Goal: Communication & Community: Ask a question

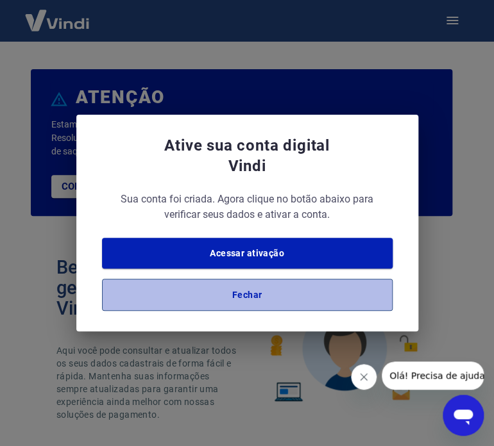
click at [240, 296] on button "Fechar" at bounding box center [247, 295] width 291 height 32
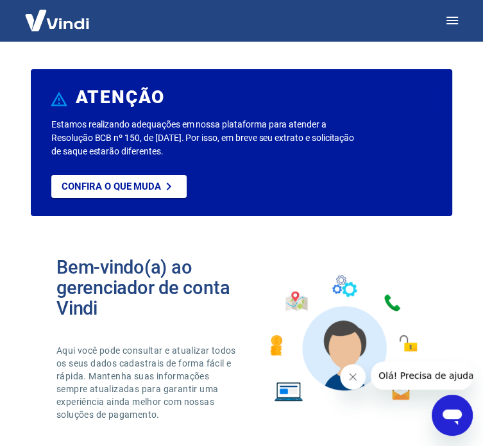
click at [453, 408] on icon "Abrir janela de mensagens" at bounding box center [452, 415] width 23 height 23
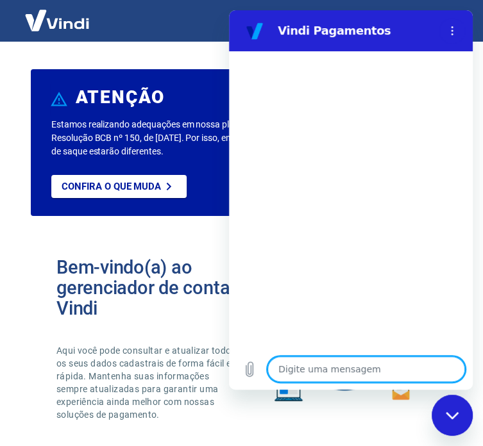
click at [412, 369] on textarea at bounding box center [366, 370] width 198 height 26
type textarea "b"
type textarea "x"
type textarea "bo"
type textarea "x"
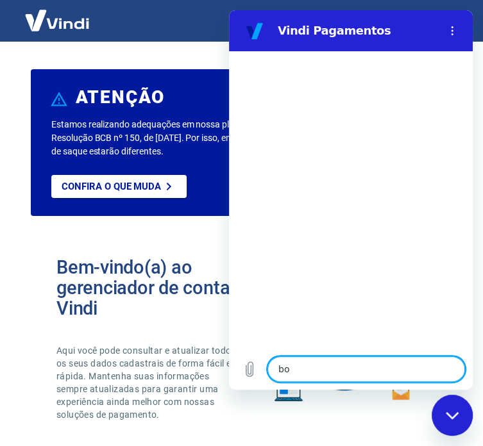
type textarea "bom"
type textarea "x"
type textarea "bom"
type textarea "x"
type textarea "bom d"
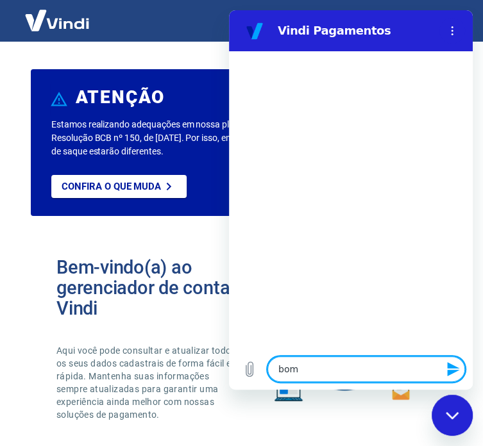
type textarea "x"
type textarea "bom di"
type textarea "x"
type textarea "bom dia"
type textarea "x"
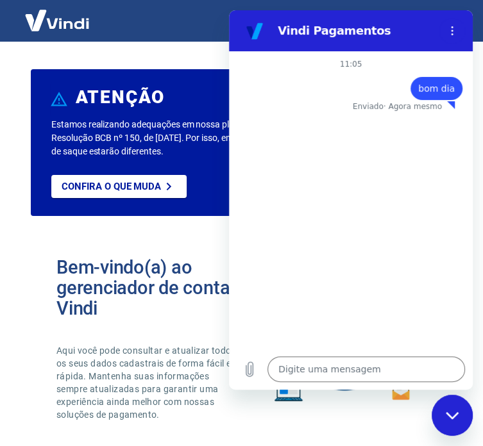
type textarea "x"
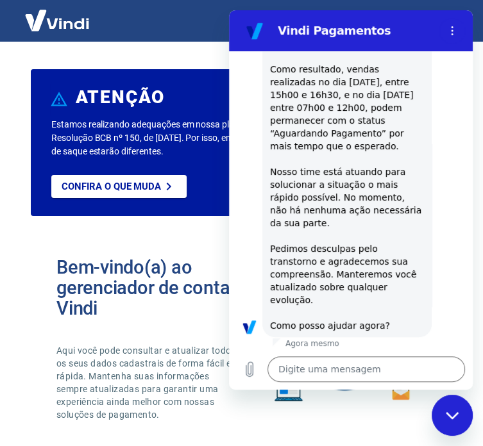
scroll to position [394, 0]
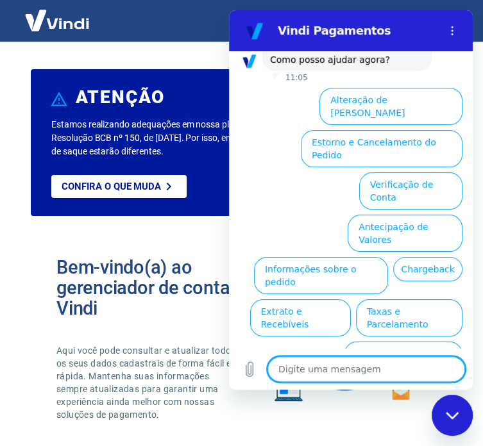
type textarea "p"
type textarea "x"
type textarea "pr"
type textarea "x"
type textarea "pre"
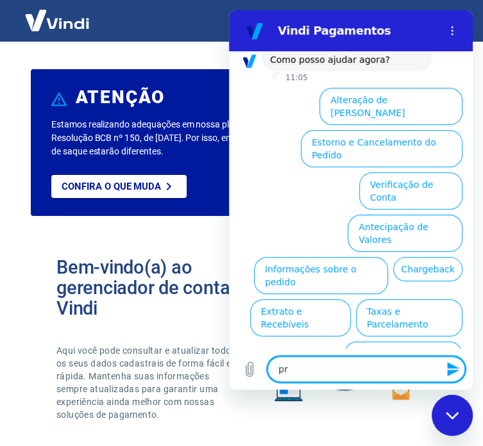
type textarea "x"
type textarea "prec"
type textarea "x"
type textarea "preci"
type textarea "x"
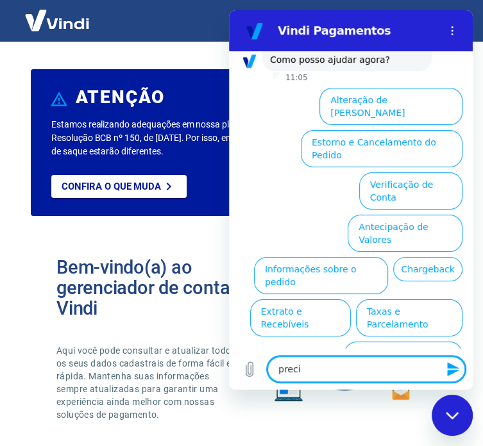
type textarea "precis"
type textarea "x"
type textarea "preciso"
type textarea "x"
type textarea "preciso"
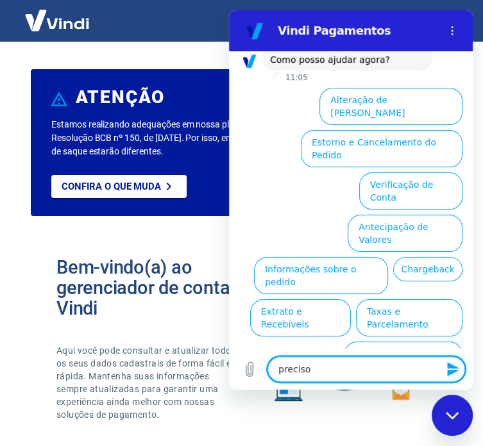
type textarea "x"
type textarea "preciso f"
type textarea "x"
type textarea "preciso fa"
type textarea "x"
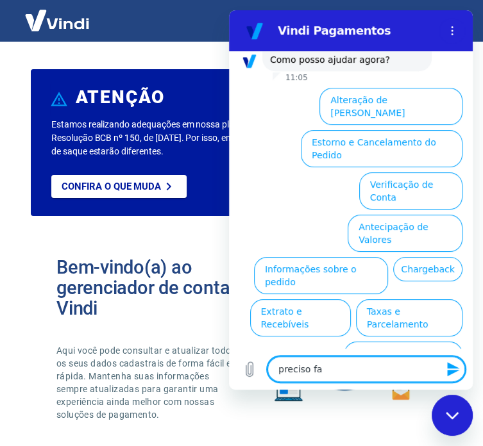
type textarea "preciso fal"
type textarea "x"
type textarea "preciso fala"
type textarea "x"
type textarea "preciso falar"
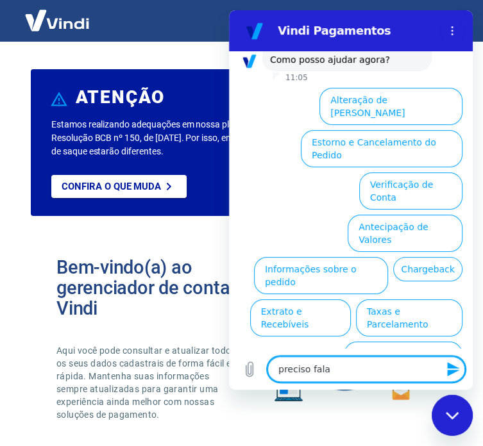
type textarea "x"
type textarea "preciso falar"
type textarea "x"
type textarea "preciso falar c"
type textarea "x"
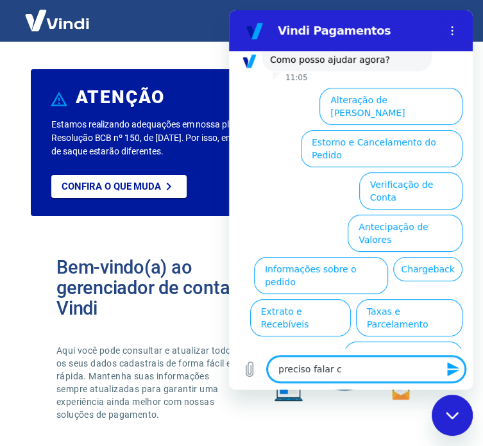
type textarea "preciso falar co"
type textarea "x"
type textarea "preciso falar com"
type textarea "x"
type textarea "preciso falar com"
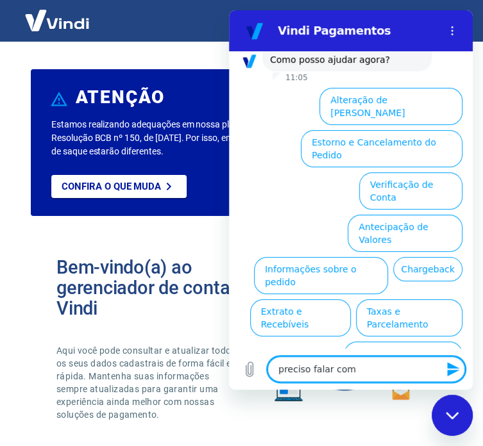
type textarea "x"
type textarea "preciso falar com u"
type textarea "x"
type textarea "preciso falar com um"
type textarea "x"
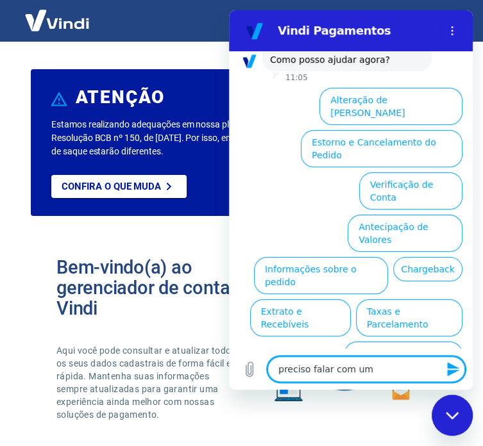
type textarea "preciso falar com um"
type textarea "x"
type textarea "preciso falar com um e"
type textarea "x"
type textarea "preciso falar com um es"
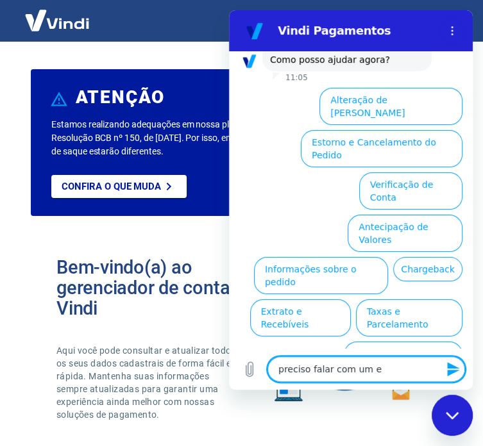
type textarea "x"
type textarea "preciso falar com um esp"
type textarea "x"
type textarea "preciso falar com um espe"
type textarea "x"
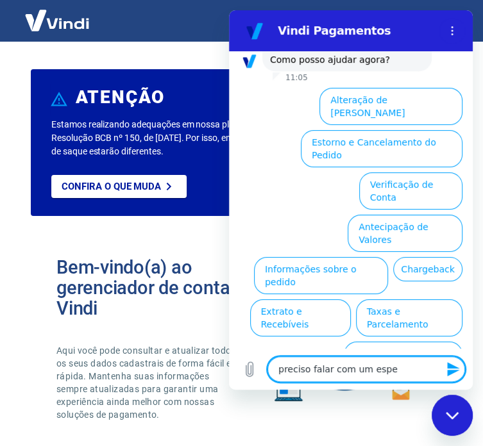
type textarea "preciso falar com um espec"
type textarea "x"
type textarea "preciso falar com um especi"
type textarea "x"
type textarea "preciso falar com um especia"
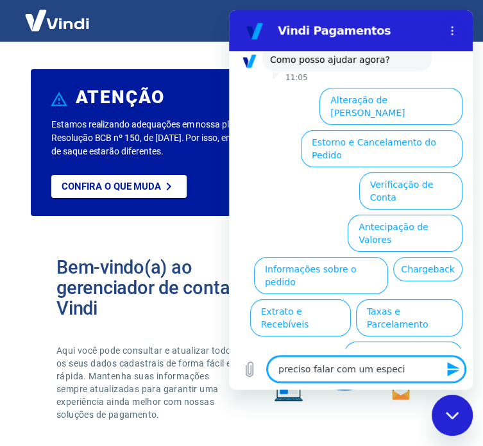
type textarea "x"
type textarea "preciso falar com um especial"
type textarea "x"
type textarea "preciso falar com um especiali"
type textarea "x"
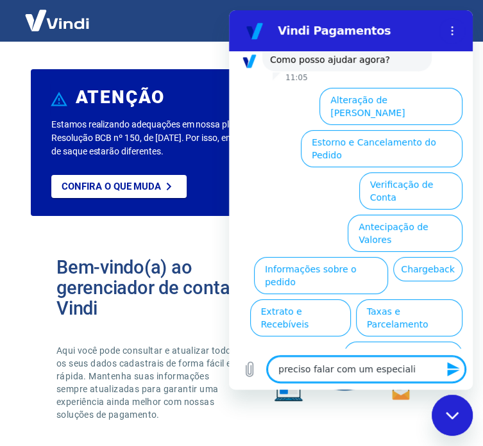
type textarea "preciso falar com um especialis"
type textarea "x"
type textarea "preciso falar com um especialisa"
type textarea "x"
type textarea "preciso falar com um especialis"
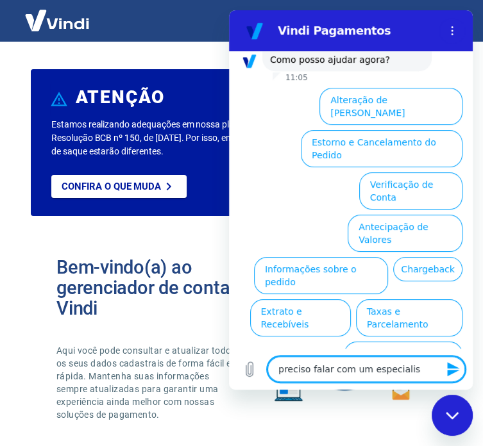
type textarea "x"
type textarea "preciso falar com um especialist"
type textarea "x"
type textarea "preciso falar com um especialista"
type textarea "x"
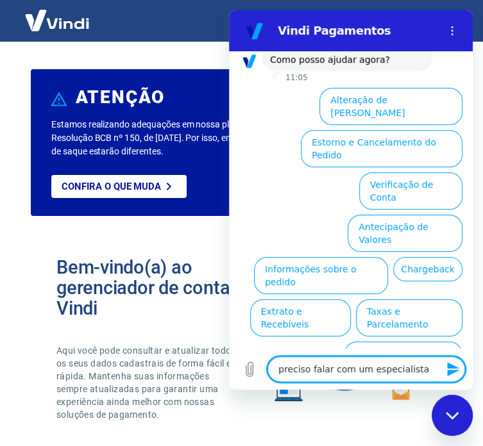
type textarea "preciso falar com um especialista"
type textarea "x"
type textarea "preciso falar com um especialista r"
type textarea "x"
type textarea "preciso falar com um especialista re"
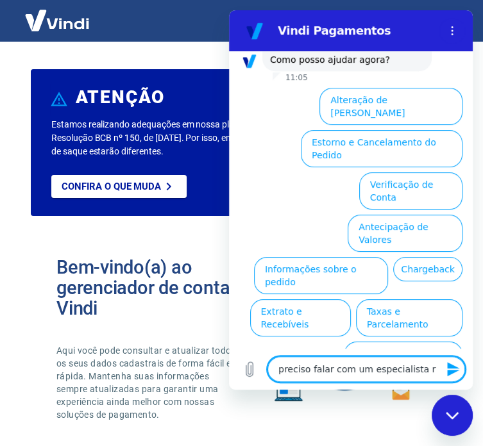
type textarea "x"
type textarea "preciso falar com um especialista ref"
type textarea "x"
type textarea "preciso falar com um especialista refe"
type textarea "x"
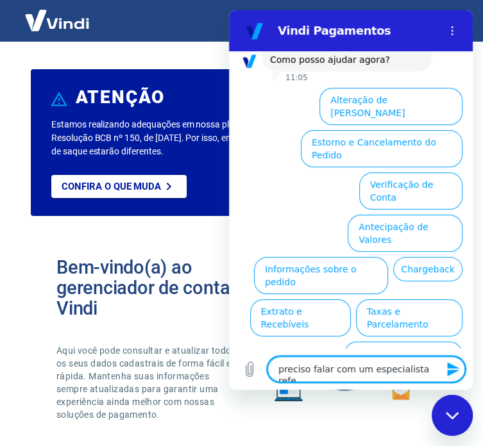
type textarea "preciso falar com um especialista refer"
type textarea "x"
type textarea "preciso falar com um especialista refere"
type textarea "x"
type textarea "preciso falar com um especialista referen"
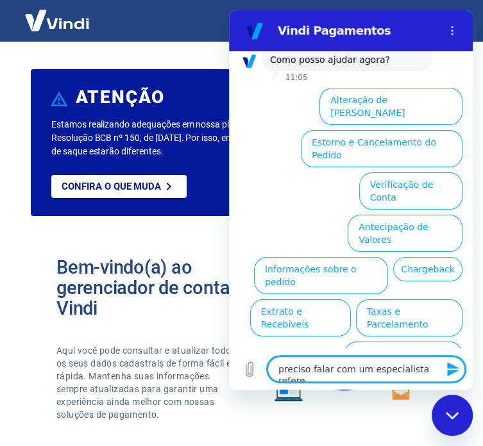
type textarea "x"
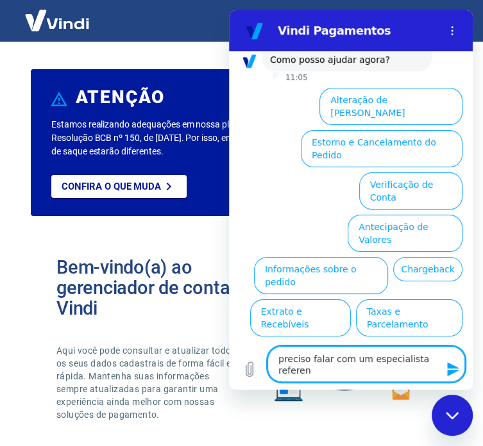
type textarea "preciso falar com um especialista referent"
type textarea "x"
type textarea "preciso falar com um especialista referente"
type textarea "x"
type textarea "preciso falar com um especialista referente"
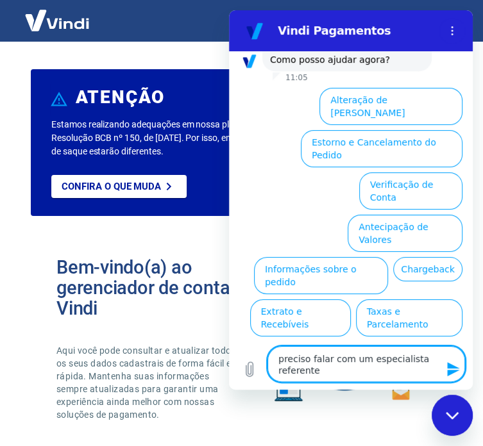
type textarea "x"
type textarea "preciso falar com um especialista referente a"
type textarea "x"
type textarea "preciso falar com um especialista referente a"
type textarea "x"
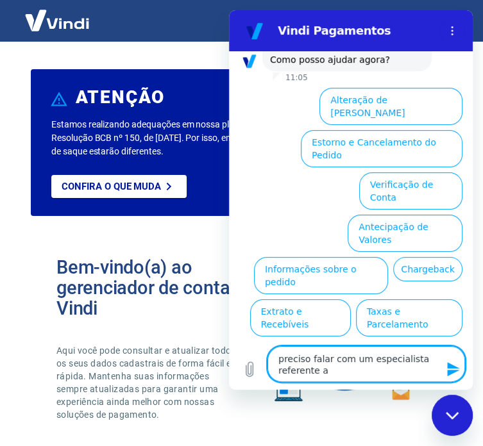
type textarea "preciso falar com um especialista referente a a"
type textarea "x"
type textarea "preciso falar com um especialista referente a ap"
type textarea "x"
type textarea "preciso falar com um especialista referente a apr"
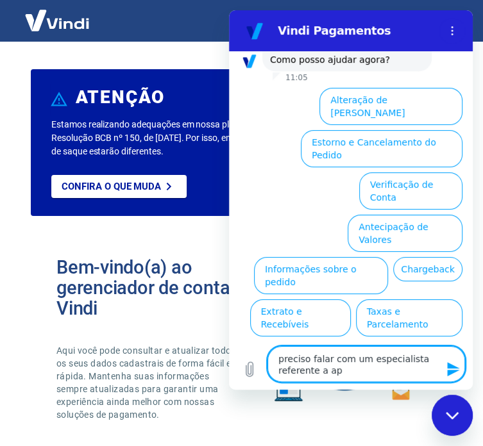
type textarea "x"
type textarea "preciso falar com um especialista referente a apro"
type textarea "x"
type textarea "preciso falar com um especialista referente a aprov"
type textarea "x"
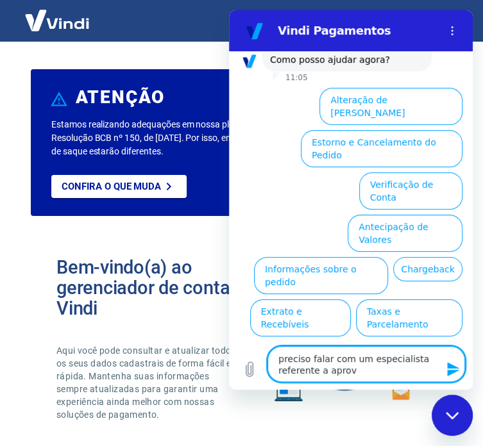
type textarea "preciso falar com um especialista referente a aprova"
type textarea "x"
type textarea "preciso falar com um especialista referente a aprovaç"
type textarea "x"
type textarea "preciso falar com um especialista referente a aprovaçã"
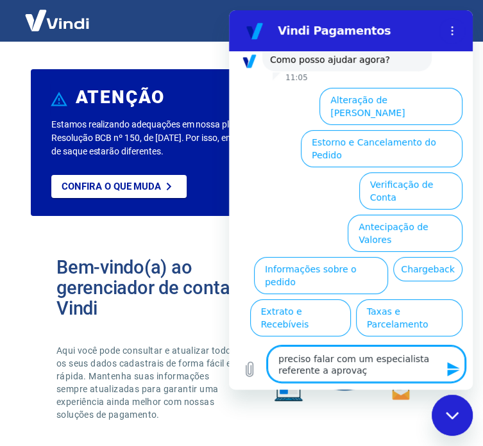
type textarea "x"
type textarea "preciso falar com um especialista referente a aprovação"
type textarea "x"
type textarea "preciso falar com um especialista referente a aprovação"
type textarea "x"
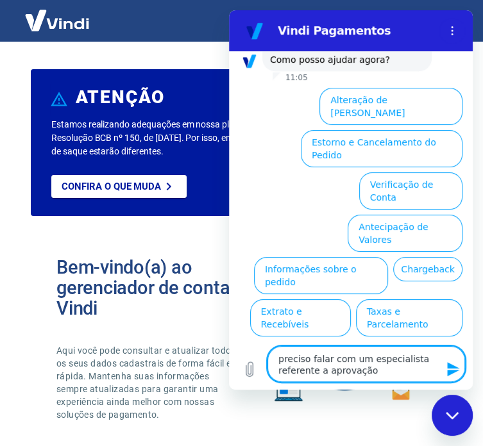
type textarea "preciso falar com um especialista referente a aprovação d"
type textarea "x"
type textarea "preciso falar com um especialista referente a aprovação de"
type textarea "x"
type textarea "preciso falar com um especialista referente a aprovação de"
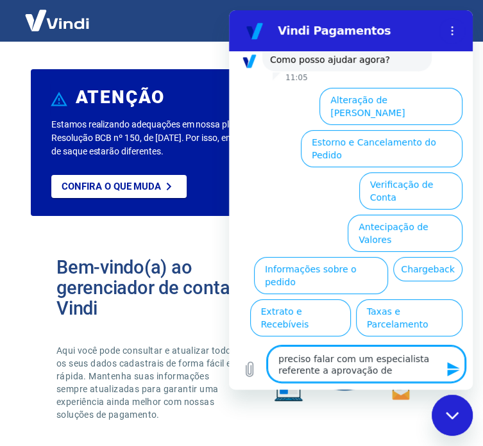
type textarea "x"
type textarea "preciso falar com um especialista referente a aprovação de p"
type textarea "x"
type textarea "preciso falar com um especialista referente a aprovação de pa"
type textarea "x"
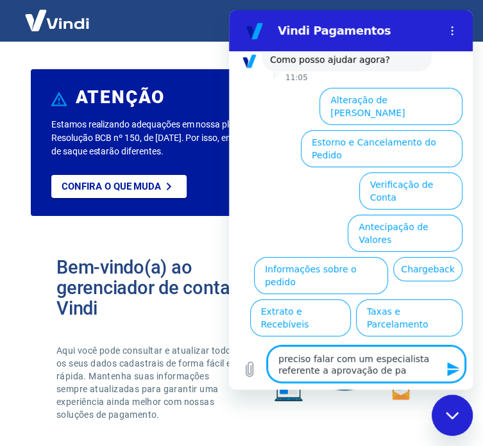
type textarea "preciso falar com um especialista referente a aprovação de pag"
type textarea "x"
type textarea "preciso falar com um especialista referente a aprovação de paga"
type textarea "x"
type textarea "preciso falar com um especialista referente a aprovação de pagam"
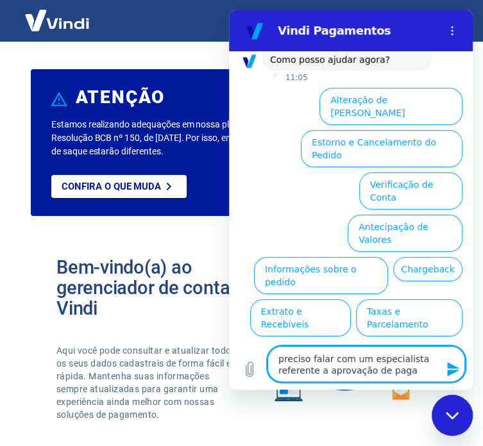
type textarea "x"
type textarea "preciso falar com um especialista referente a aprovação de pagame"
type textarea "x"
type textarea "preciso falar com um especialista referente a aprovação de pagamen"
type textarea "x"
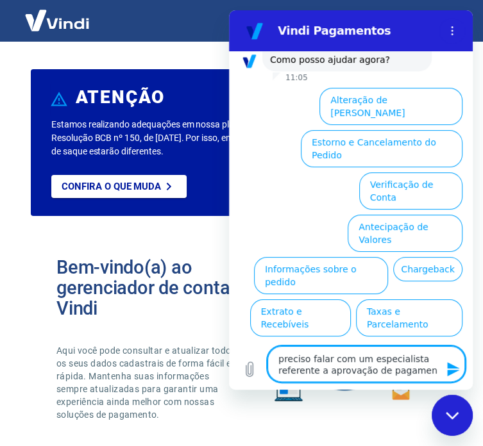
type textarea "preciso falar com um especialista referente a aprovação de pagament"
type textarea "x"
type textarea "preciso falar com um especialista referente a aprovação de pagamento"
type textarea "x"
type textarea "preciso falar com um especialista referente a aprovação de pagamentos"
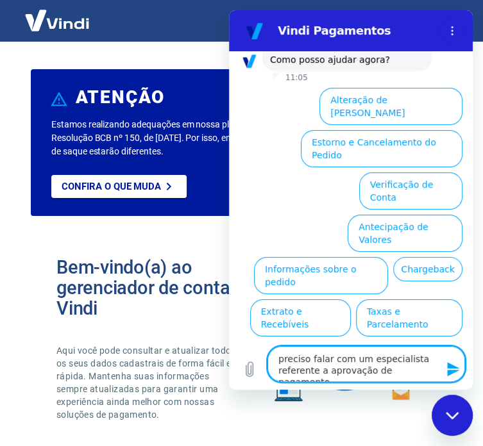
type textarea "x"
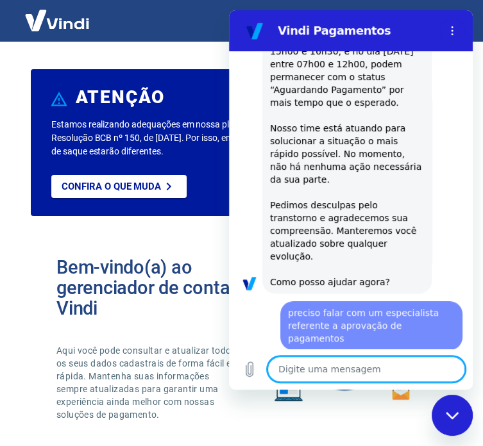
scroll to position [174, 0]
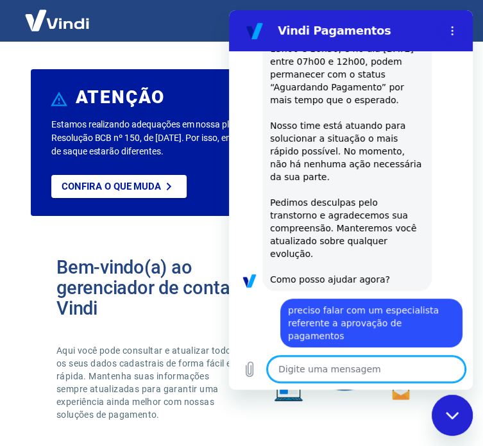
type textarea "x"
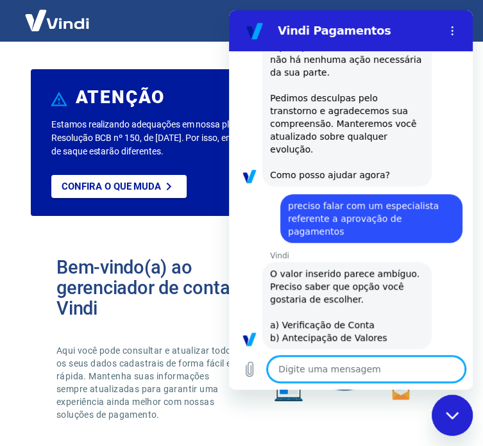
scroll to position [282, 0]
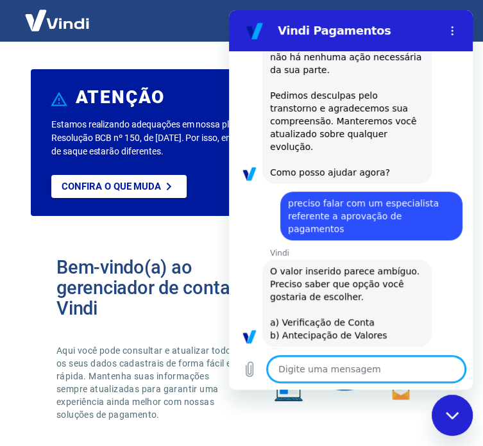
type textarea "a"
type textarea "x"
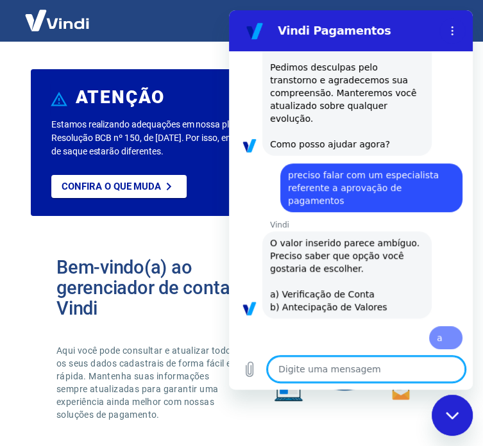
scroll to position [312, 0]
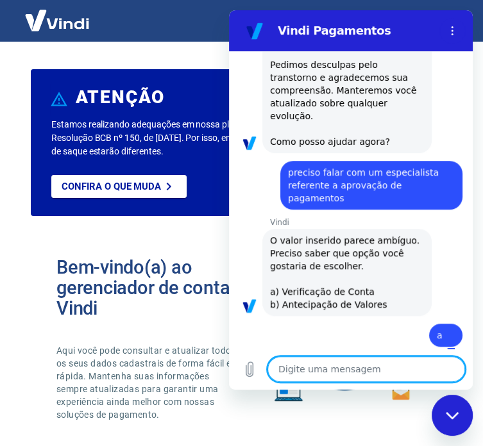
type textarea "x"
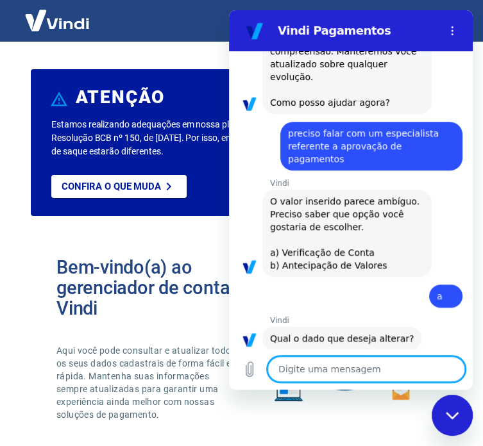
scroll to position [500, 0]
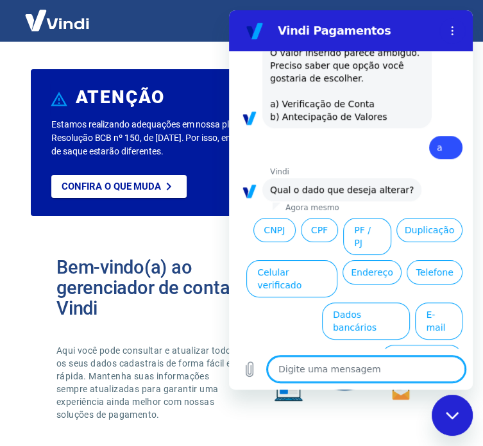
type textarea "n"
type textarea "x"
type textarea "nã"
type textarea "x"
type textarea "não"
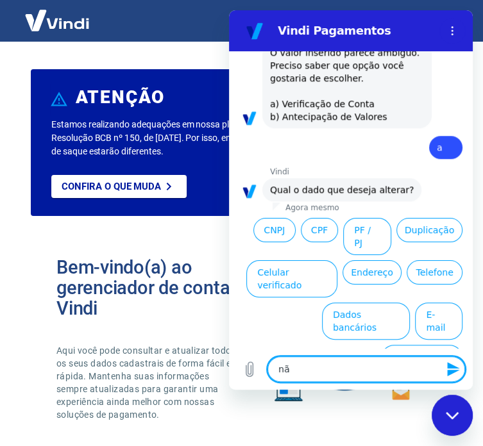
type textarea "x"
type textarea "não"
type textarea "x"
type textarea "não é"
type textarea "x"
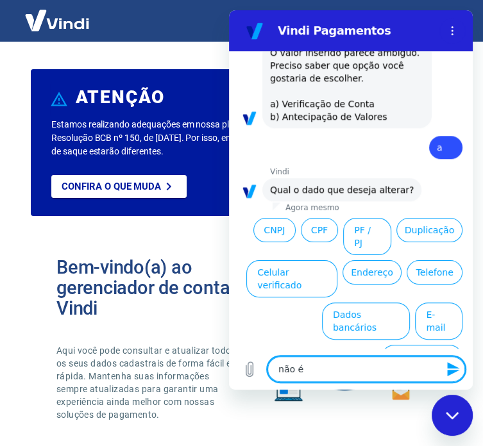
type textarea "não é"
type textarea "x"
type textarea "não é a"
type textarea "x"
type textarea "não é al"
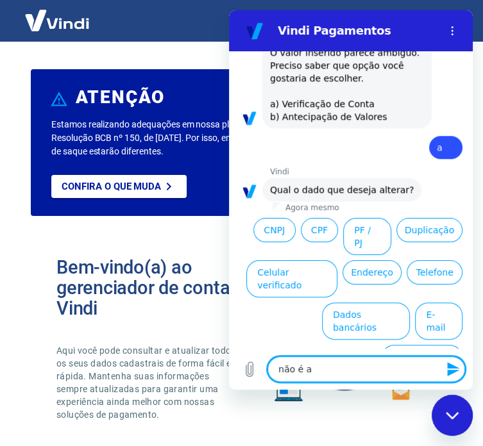
type textarea "x"
type textarea "não é alt"
type textarea "x"
type textarea "não é alte"
type textarea "x"
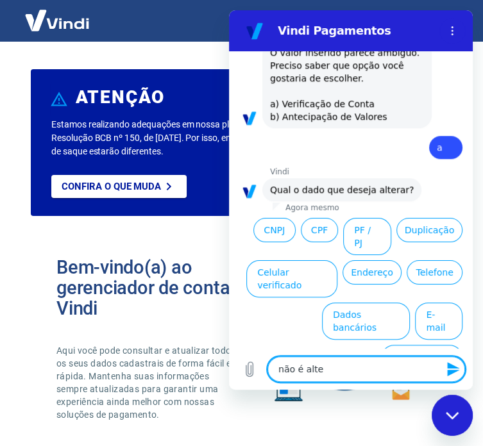
type textarea "não é alter"
type textarea "x"
type textarea "não é altera"
type textarea "x"
type textarea "não é alteraç"
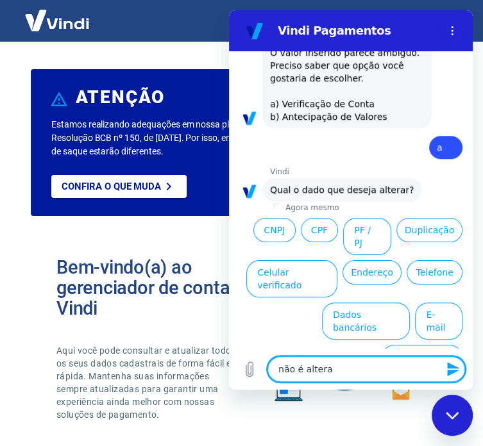
type textarea "x"
type textarea "não é alteraçã"
type textarea "x"
type textarea "não é alteração"
type textarea "x"
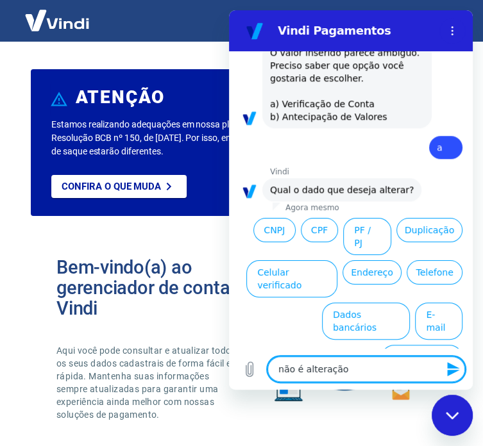
type textarea "não é alteração"
type textarea "x"
type textarea "não é alteração d"
type textarea "x"
type textarea "não é alteração de"
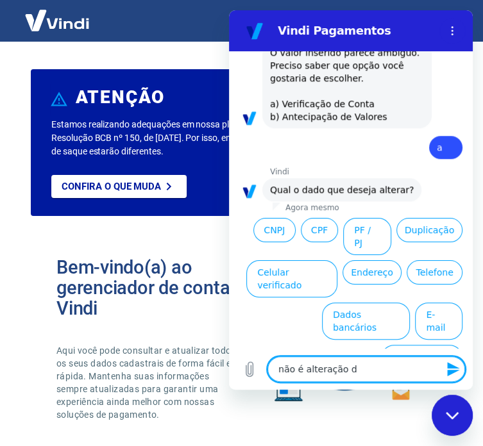
type textarea "x"
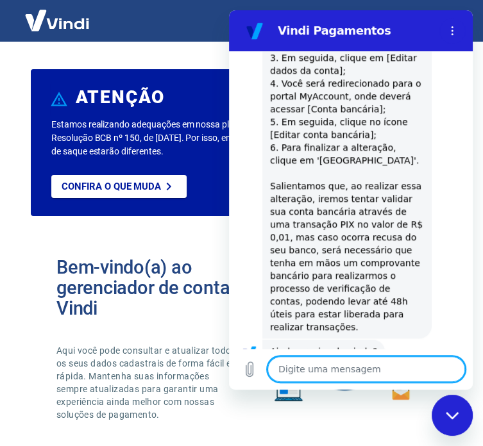
scroll to position [840, 0]
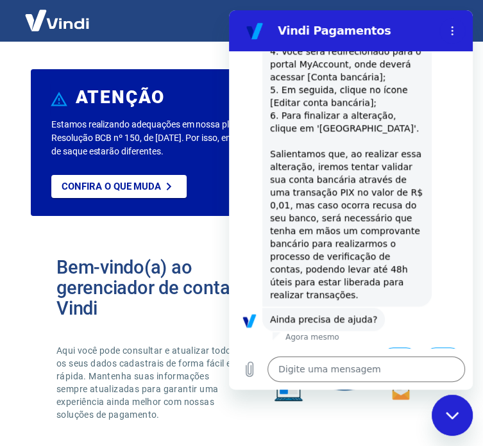
click at [391, 348] on button "Sim" at bounding box center [399, 360] width 37 height 24
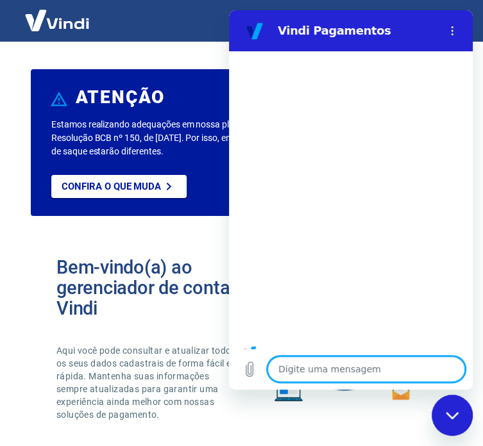
scroll to position [1481, 0]
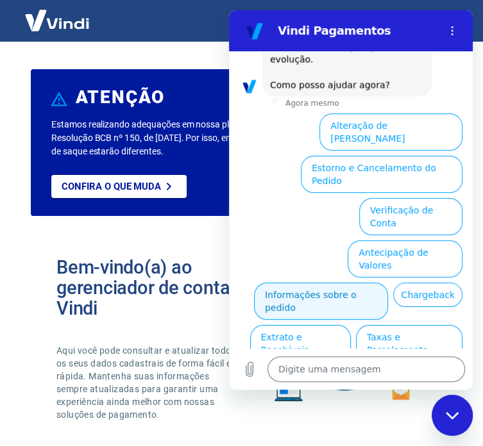
click at [388, 283] on button "Informações sobre o pedido" at bounding box center [321, 301] width 134 height 37
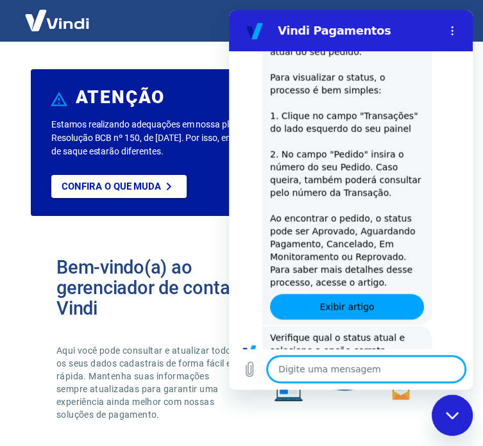
scroll to position [1703, 0]
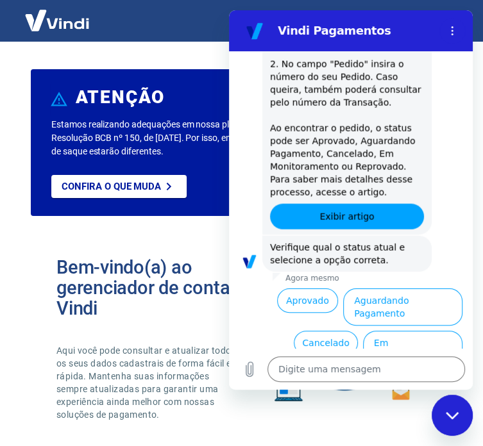
click at [425, 373] on button "Reprovado" at bounding box center [429, 385] width 65 height 24
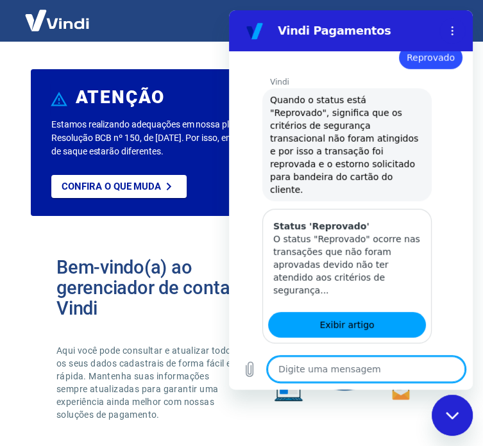
scroll to position [2053, 0]
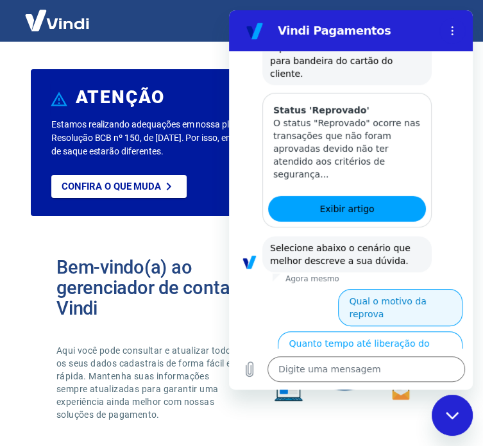
click at [401, 289] on button "Qual o motivo da reprova" at bounding box center [400, 307] width 124 height 37
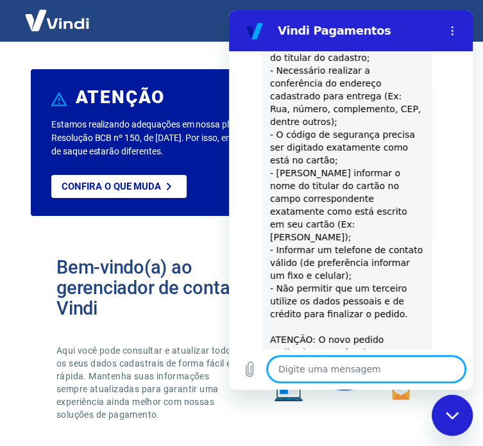
scroll to position [2519, 0]
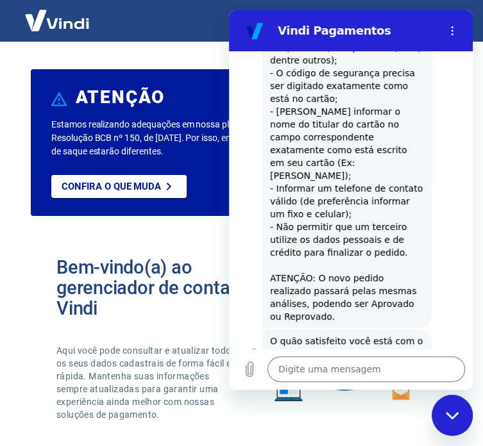
click at [417, 382] on button "Insatisfeito" at bounding box center [429, 394] width 65 height 24
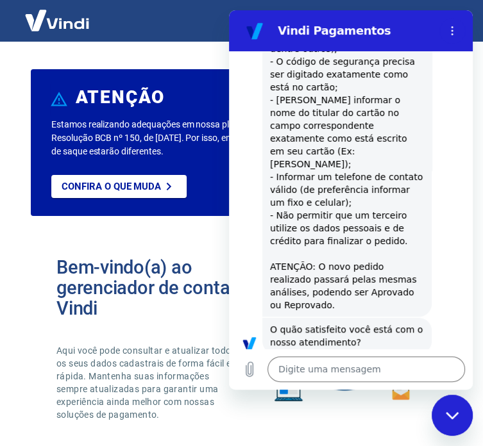
scroll to position [2533, 0]
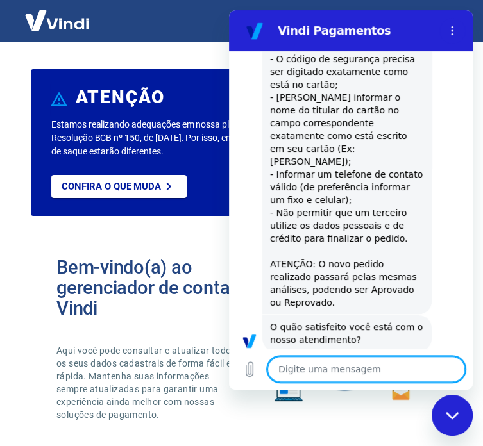
click at [362, 377] on textarea at bounding box center [366, 370] width 198 height 26
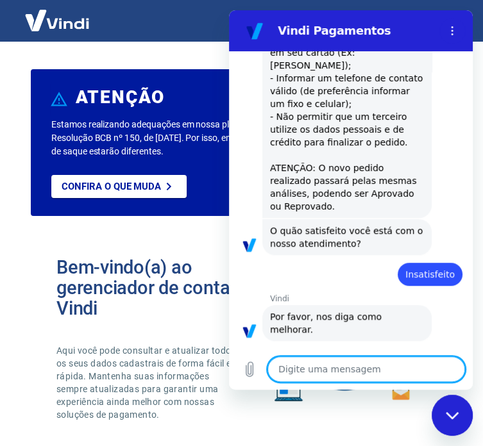
scroll to position [2632, 0]
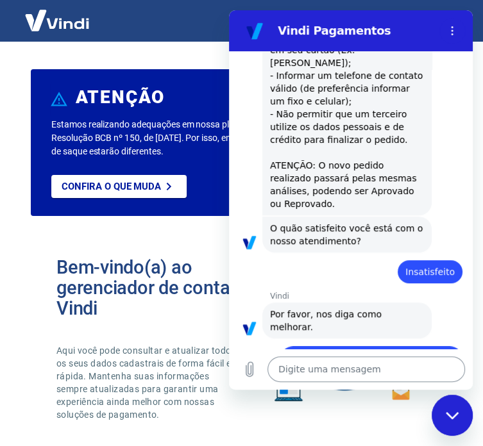
click at [309, 365] on textarea at bounding box center [366, 370] width 198 height 26
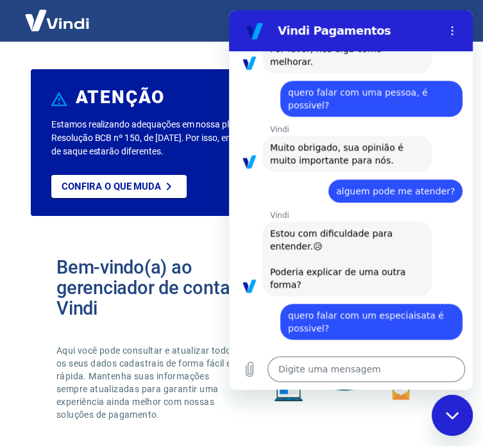
scroll to position [2900, 0]
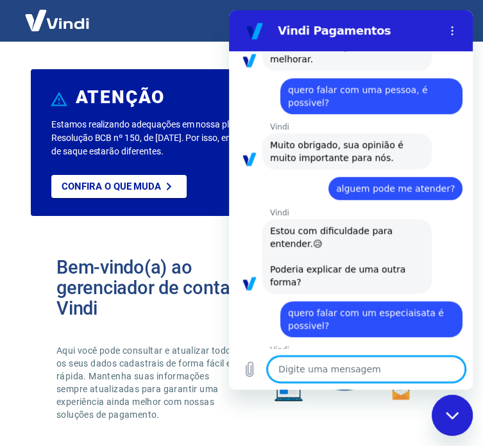
click at [322, 379] on textarea at bounding box center [366, 370] width 198 height 26
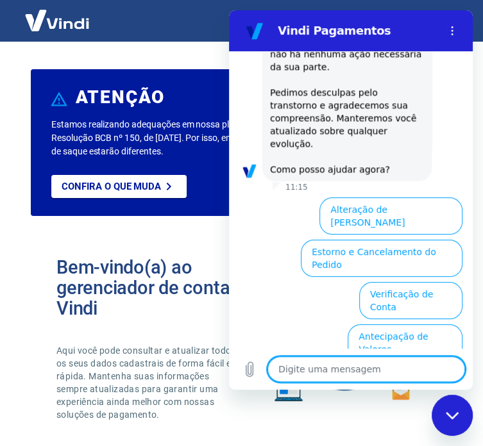
scroll to position [3570, 0]
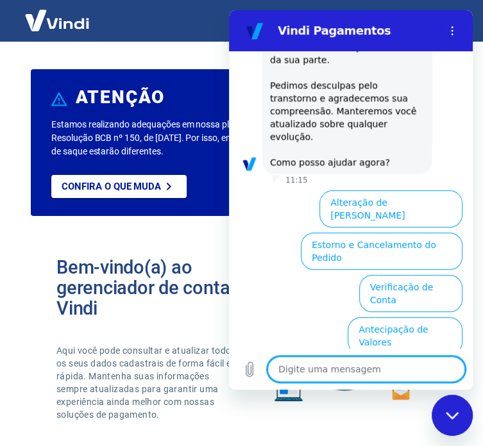
click at [365, 367] on textarea at bounding box center [366, 370] width 198 height 26
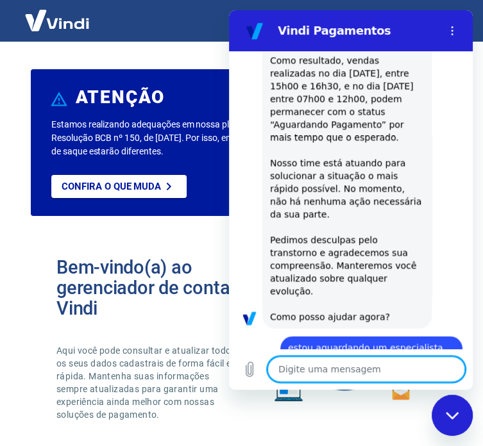
scroll to position [3418, 0]
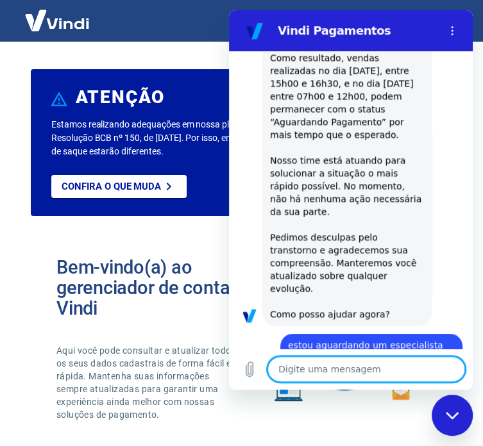
click at [356, 368] on textarea at bounding box center [366, 370] width 198 height 26
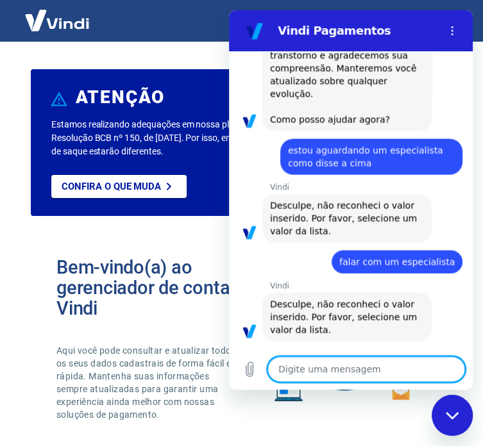
scroll to position [3616, 0]
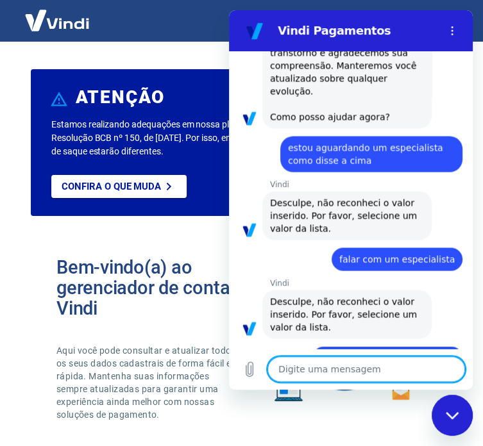
click at [326, 371] on textarea at bounding box center [366, 370] width 198 height 26
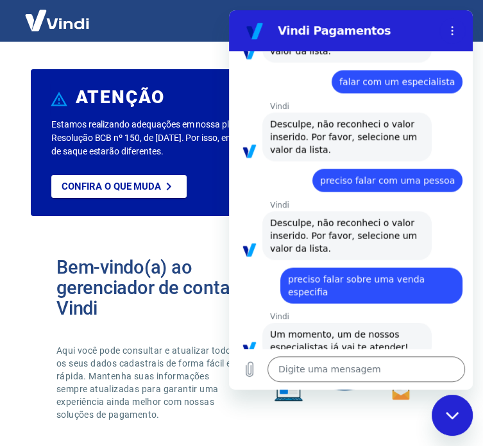
scroll to position [3795, 0]
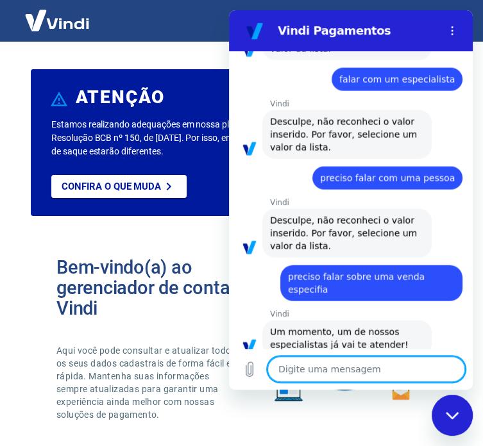
click at [358, 369] on textarea at bounding box center [366, 370] width 198 height 26
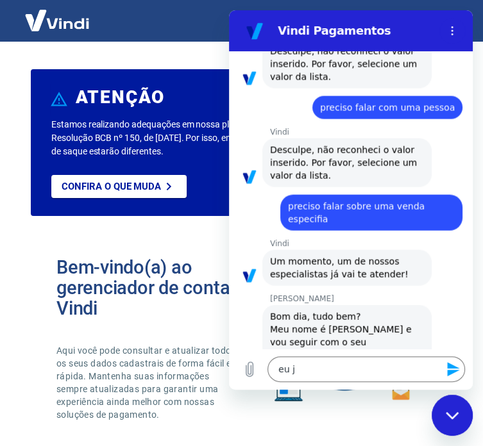
scroll to position [3868, 0]
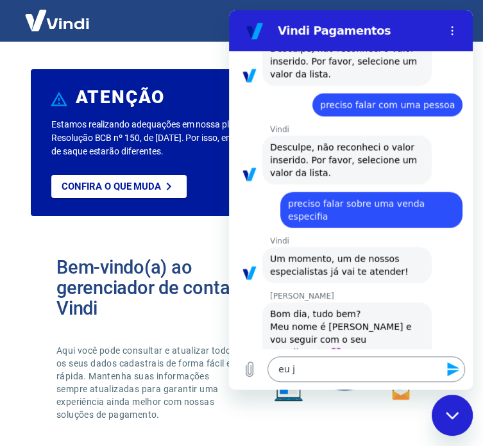
click at [295, 377] on textarea "eu j" at bounding box center [366, 370] width 198 height 26
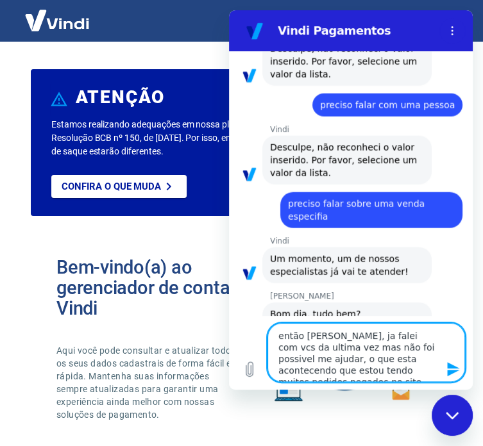
click at [339, 371] on textarea "então [PERSON_NAME], ja falei com vcs da ultima vez mas não foi possivel me aju…" at bounding box center [366, 352] width 198 height 59
click at [427, 376] on textarea "então [PERSON_NAME], ja falei com vcs da ultima vez mas não foi possivel me aju…" at bounding box center [366, 352] width 198 height 59
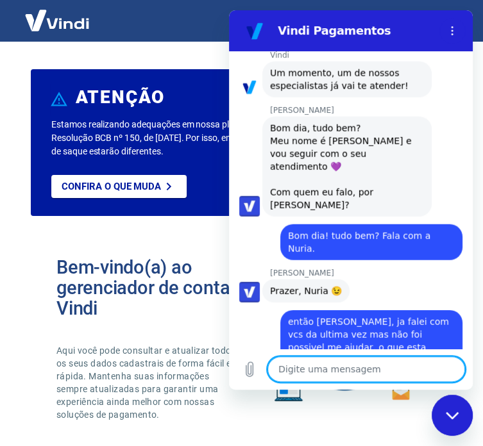
scroll to position [4057, 0]
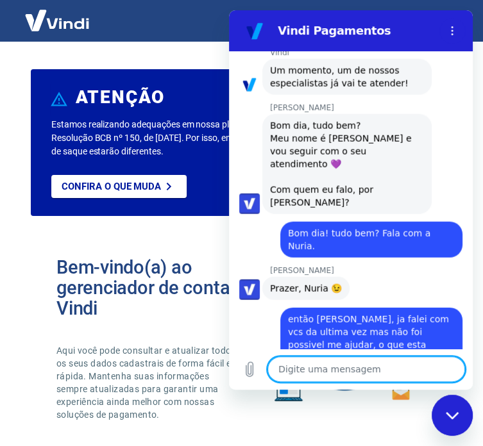
click at [341, 375] on textarea at bounding box center [366, 370] width 198 height 26
click at [302, 371] on textarea at bounding box center [366, 370] width 198 height 26
click at [320, 364] on textarea at bounding box center [366, 370] width 198 height 26
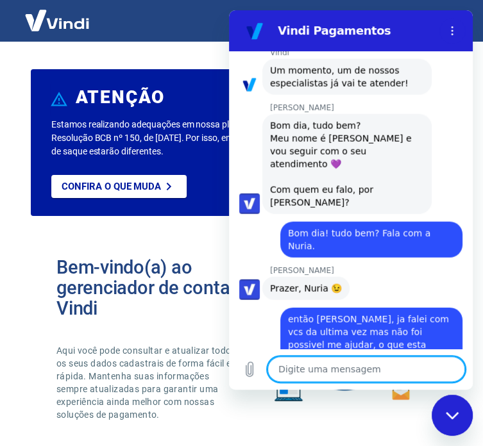
click at [317, 369] on textarea at bounding box center [366, 370] width 198 height 26
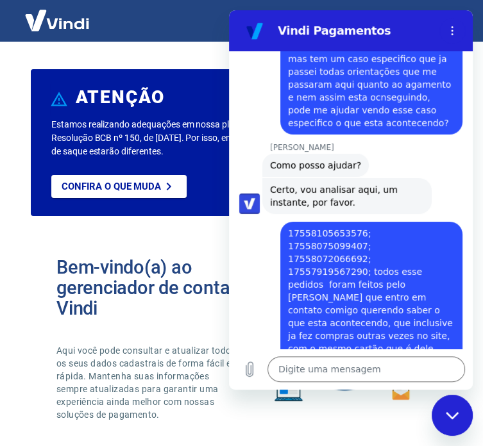
scroll to position [4384, 0]
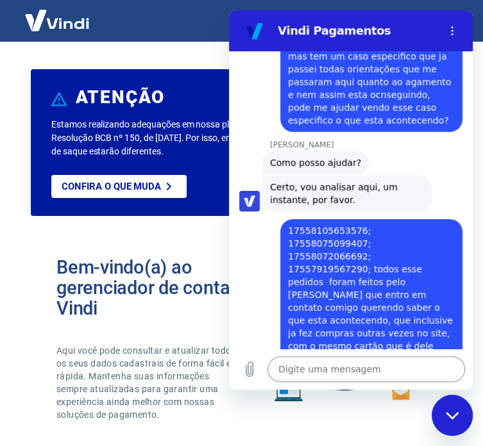
click at [331, 369] on textarea at bounding box center [366, 370] width 198 height 26
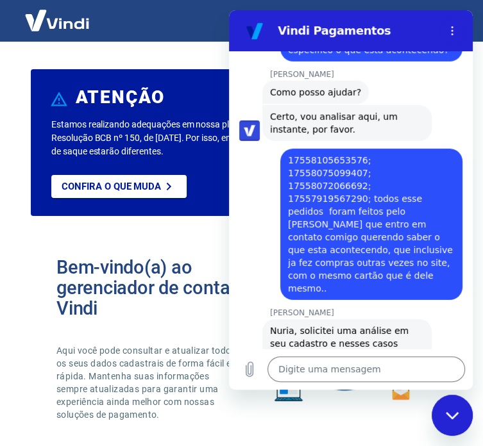
scroll to position [4457, 0]
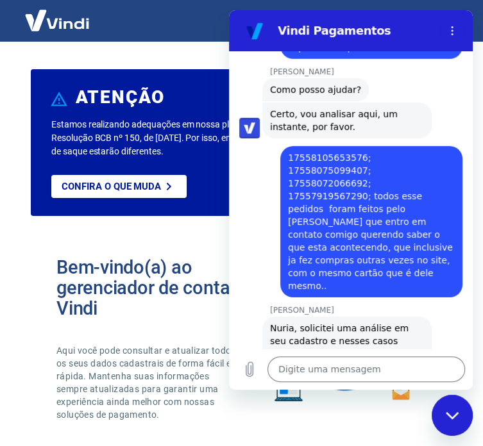
drag, startPoint x: 271, startPoint y: 121, endPoint x: 312, endPoint y: 186, distance: 76.7
click at [312, 322] on div "Nuria, solicitei uma análise em seu cadastro e nesses casos citados e pedimos q…" at bounding box center [347, 367] width 154 height 90
copy div "Nuria, solicitei uma análise em seu cadastro e nesses casos citados e pedimos q…"
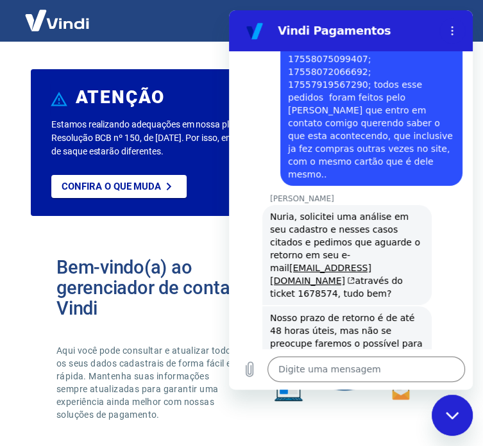
scroll to position [4571, 0]
